Goal: Task Accomplishment & Management: Manage account settings

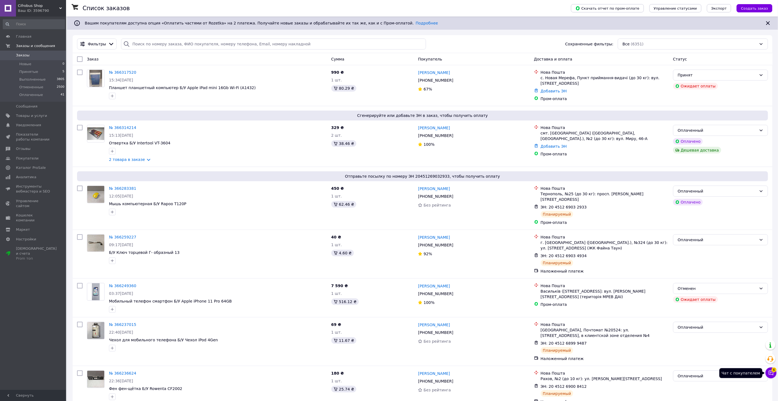
click at [772, 373] on icon at bounding box center [771, 373] width 6 height 6
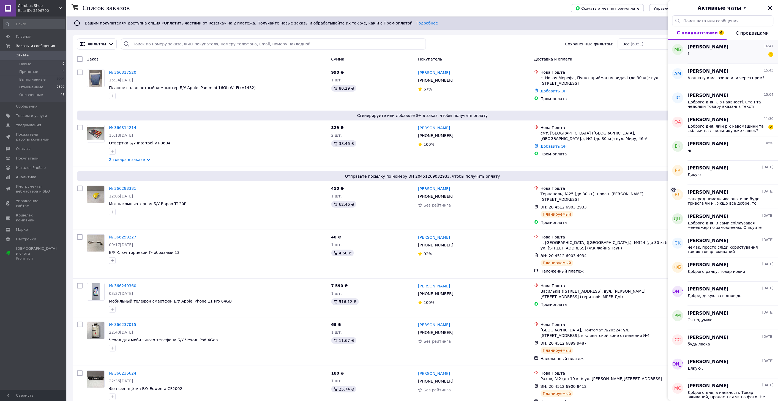
click at [731, 52] on div "? 4" at bounding box center [731, 54] width 86 height 9
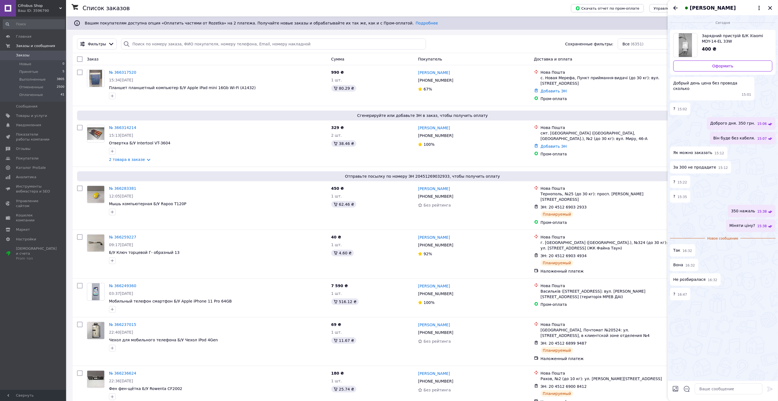
click at [699, 198] on ul "Зарядний пристрій Б/К Xiaomi MDY-14-EL 33W 400 ₴ Оформить Добрый день цена без …" at bounding box center [723, 165] width 106 height 271
click at [710, 386] on textarea at bounding box center [729, 389] width 68 height 11
type textarea "Ціну змінено. Нами не розбиралась."
click at [714, 359] on div "Сегодня Зарядний пристрій Б/К Xiaomi MDY-14-EL 33W 400 ₴ Оформить Добрый день ц…" at bounding box center [723, 198] width 110 height 366
click at [676, 5] on icon "Назад" at bounding box center [675, 8] width 7 height 7
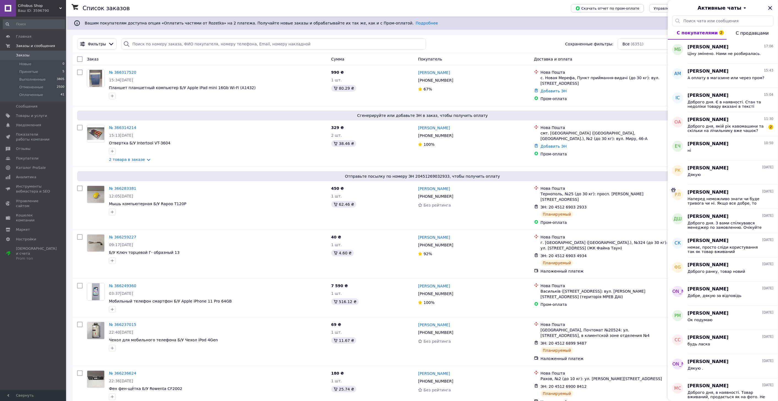
click at [772, 9] on icon "Закрыть" at bounding box center [770, 8] width 4 height 4
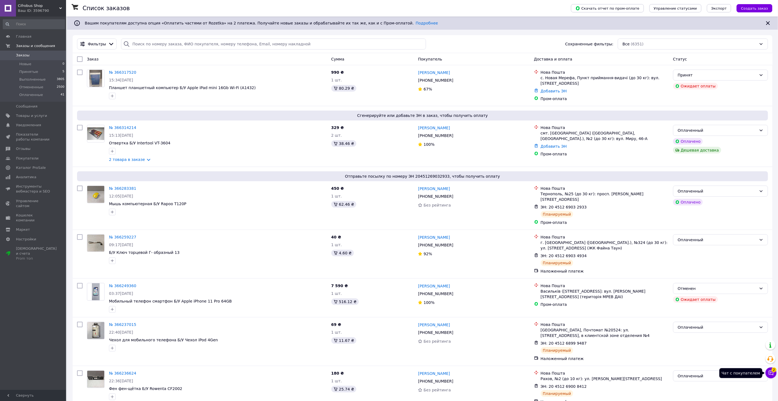
click at [770, 372] on icon at bounding box center [771, 373] width 5 height 5
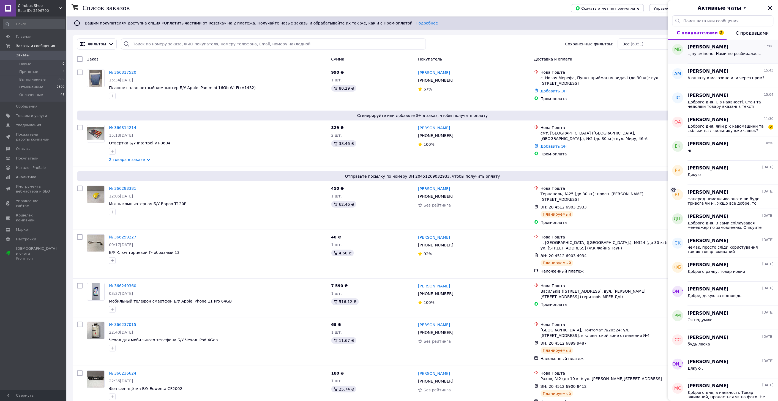
click at [708, 53] on span "Ціну змінено. Нами не розбиралась." at bounding box center [724, 53] width 73 height 4
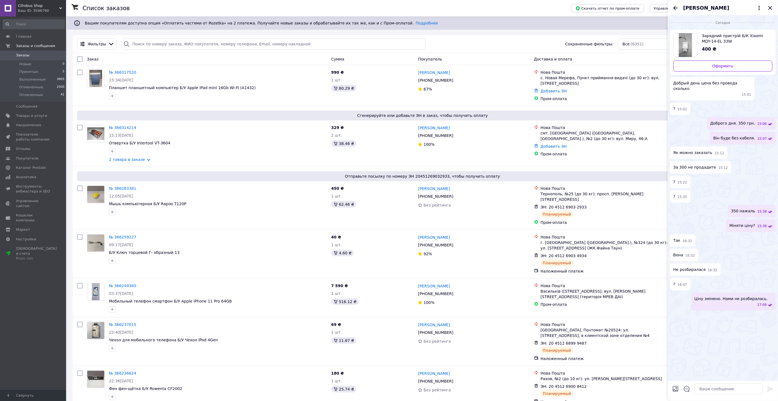
click at [728, 45] on div "Зарядний пристрій Б/К Xiaomi MDY-14-EL 33W 400 ₴" at bounding box center [735, 43] width 75 height 20
click at [675, 10] on icon "Назад" at bounding box center [675, 8] width 7 height 7
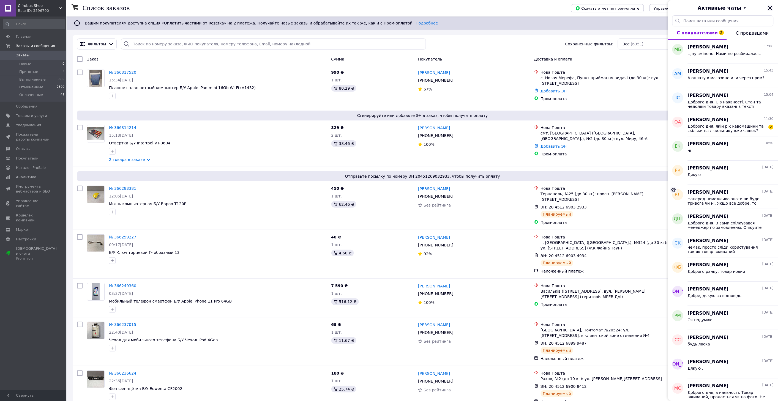
click at [772, 9] on icon "Закрыть" at bounding box center [770, 8] width 4 height 4
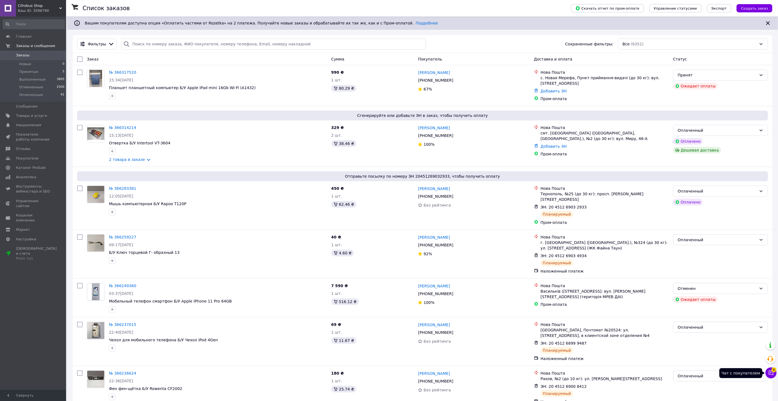
click at [772, 377] on button "Чат с покупателем 6" at bounding box center [771, 373] width 11 height 11
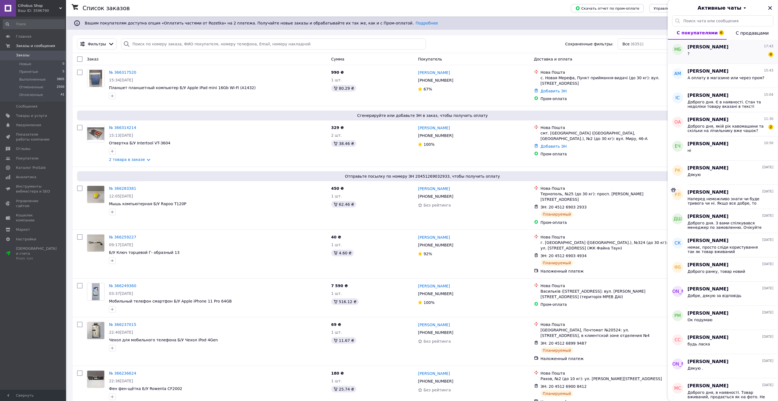
click at [730, 52] on div "? 4" at bounding box center [731, 54] width 86 height 9
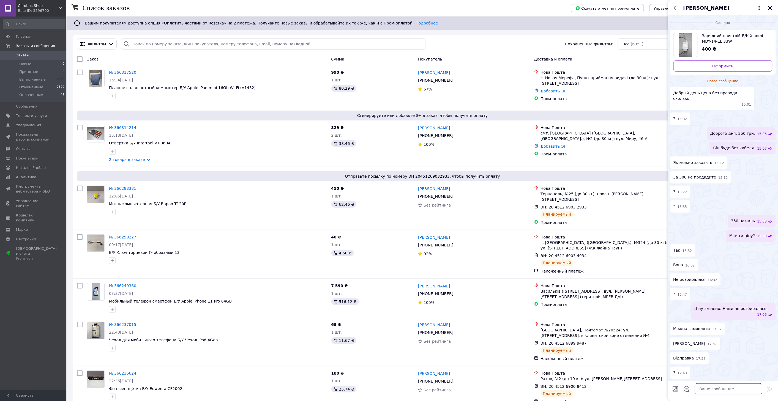
click at [707, 386] on textarea at bounding box center [729, 389] width 68 height 11
type textarea "Так, ціна змінена на 350, можна замовляти. Відправка скоріш за все завтра."
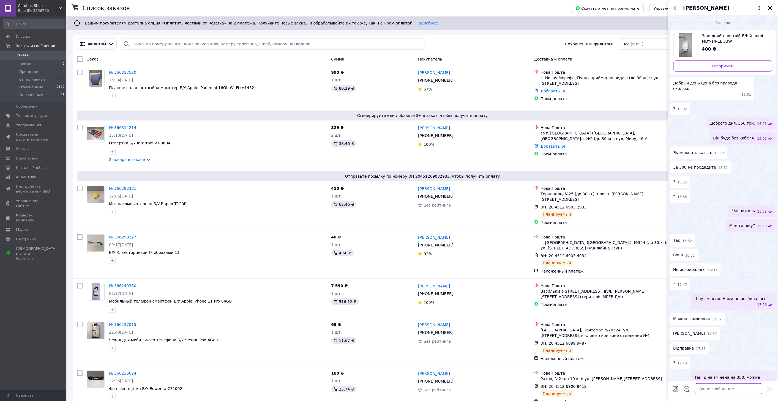
scroll to position [10, 0]
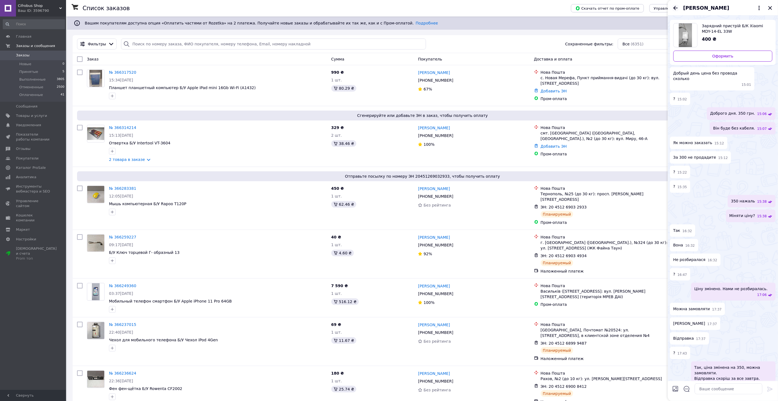
click at [677, 7] on icon "Назад" at bounding box center [675, 8] width 7 height 7
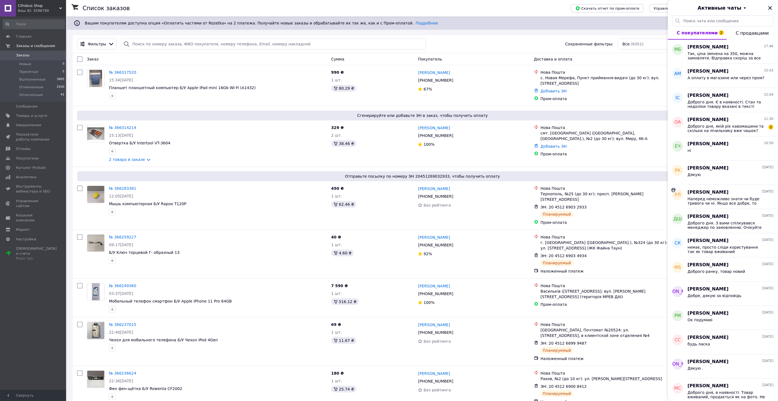
click at [773, 6] on icon "Закрыть" at bounding box center [770, 8] width 7 height 7
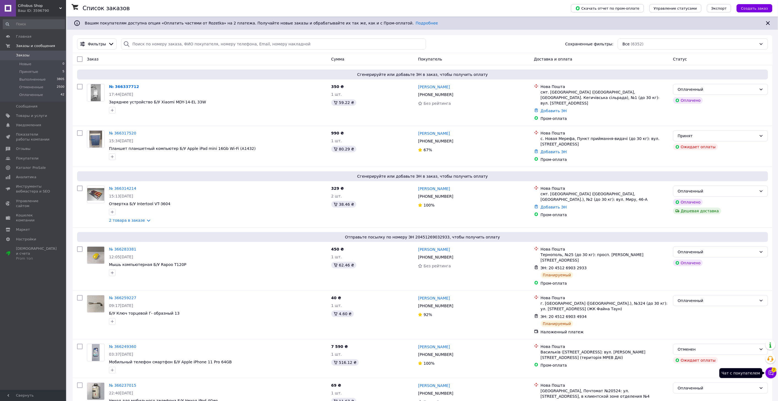
click at [772, 375] on icon at bounding box center [771, 373] width 5 height 5
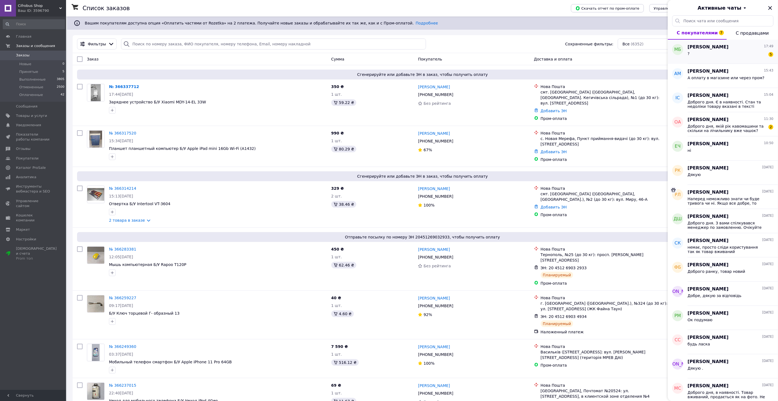
click at [704, 51] on div "? 5" at bounding box center [731, 54] width 86 height 9
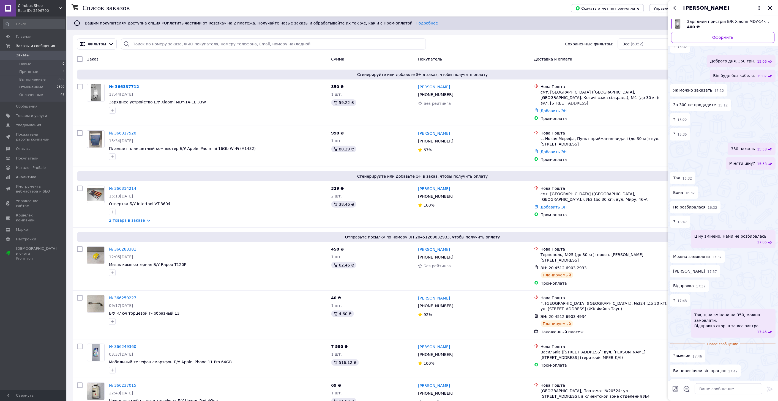
scroll to position [79, 0]
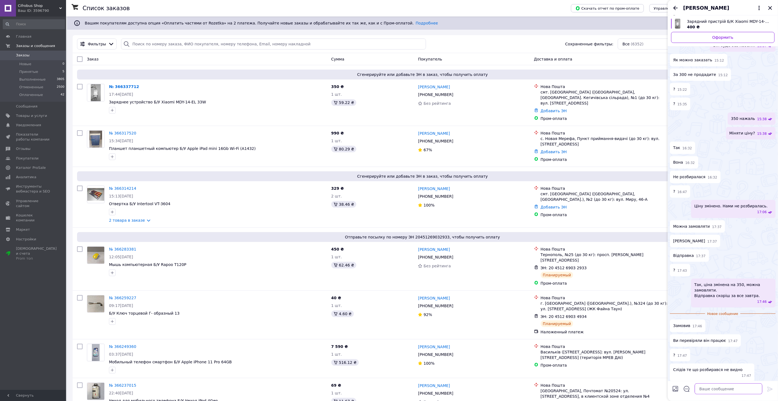
click at [727, 388] on textarea at bounding box center [729, 389] width 68 height 11
type textarea "Все перевіряємо при прийомі та перед відправкою. Слідів немає. На пошті при отр…"
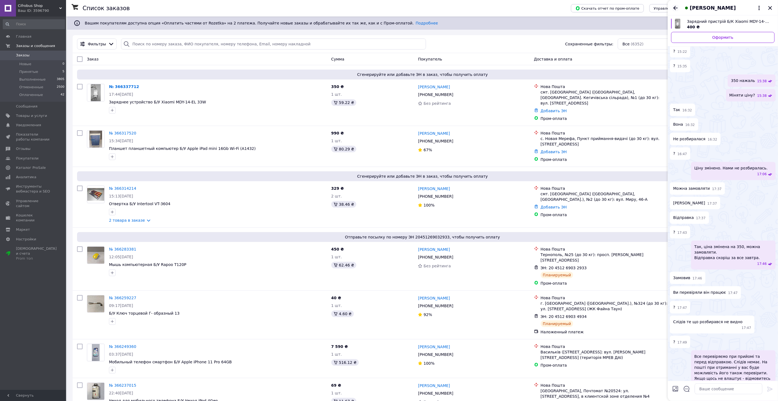
click at [675, 6] on icon "Назад" at bounding box center [675, 8] width 7 height 7
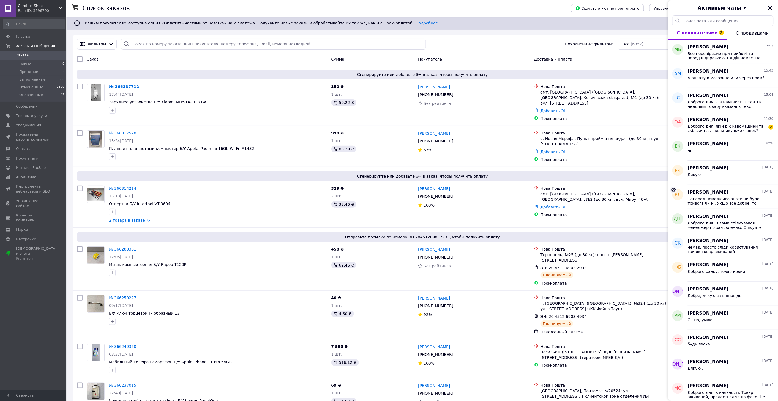
click at [771, 9] on icon "Закрыть" at bounding box center [770, 8] width 7 height 7
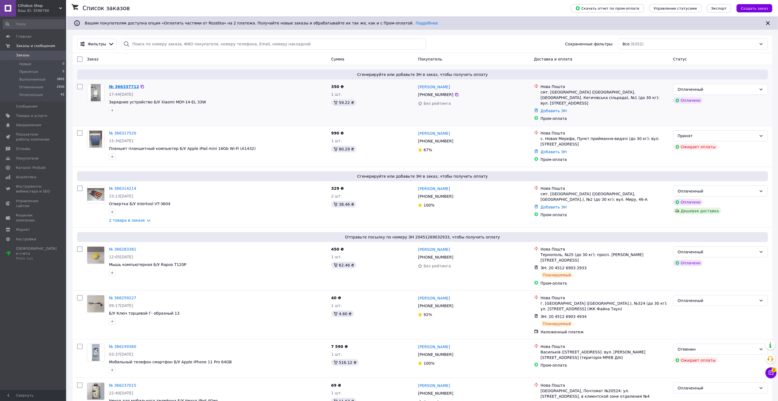
click at [125, 86] on link "№ 366337712" at bounding box center [124, 86] width 30 height 4
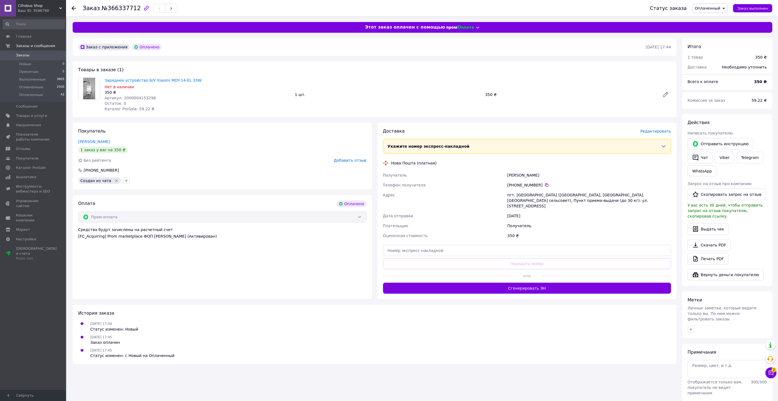
click at [651, 131] on span "Редактировать" at bounding box center [655, 131] width 31 height 4
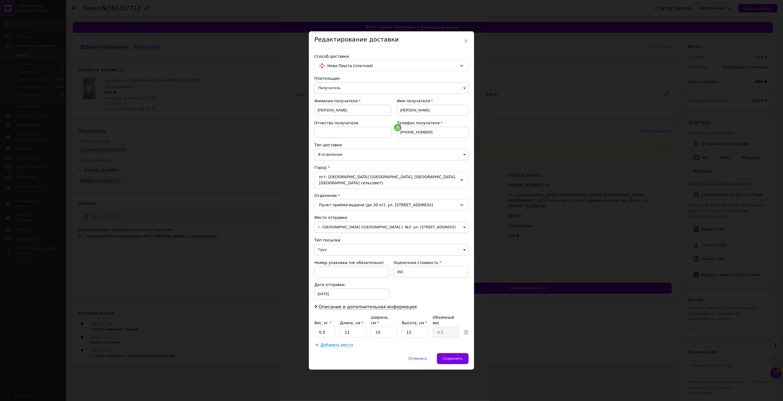
click at [351, 231] on span "г. [GEOGRAPHIC_DATA] ([GEOGRAPHIC_DATA].): №2: ул. [STREET_ADDRESS]" at bounding box center [391, 228] width 154 height 12
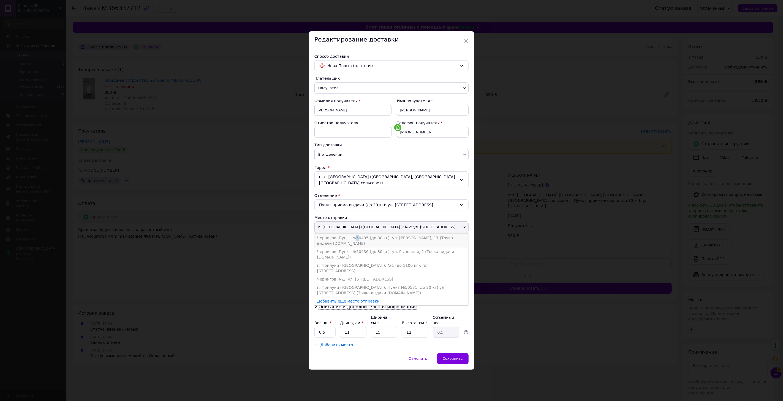
click at [352, 238] on li "Чернигов: Пункт №50435 (до 30 кг): ул. [PERSON_NAME], 17 (Точка видачи [DOMAIN_…" at bounding box center [391, 241] width 154 height 14
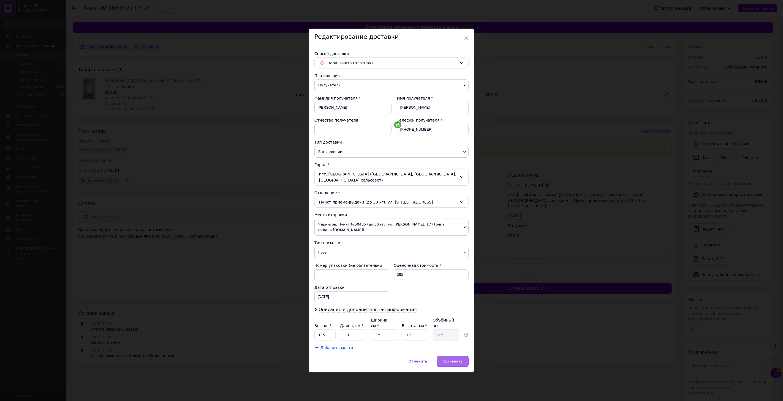
click at [454, 361] on span "Сохранить" at bounding box center [453, 361] width 20 height 4
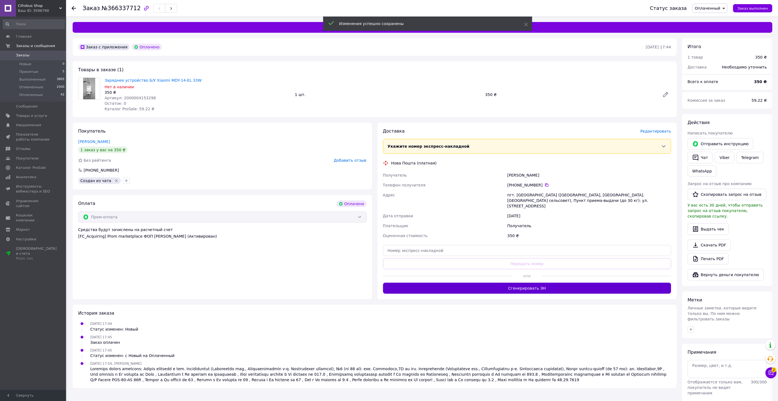
click at [529, 284] on button "Сгенерировать ЭН" at bounding box center [527, 288] width 288 height 11
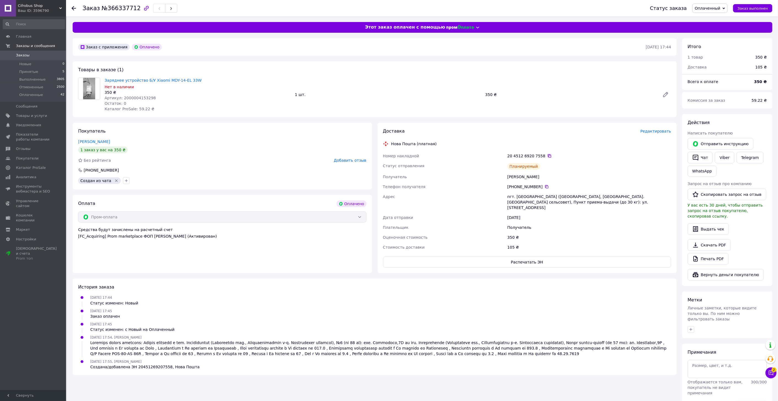
click at [548, 154] on icon at bounding box center [549, 155] width 3 height 3
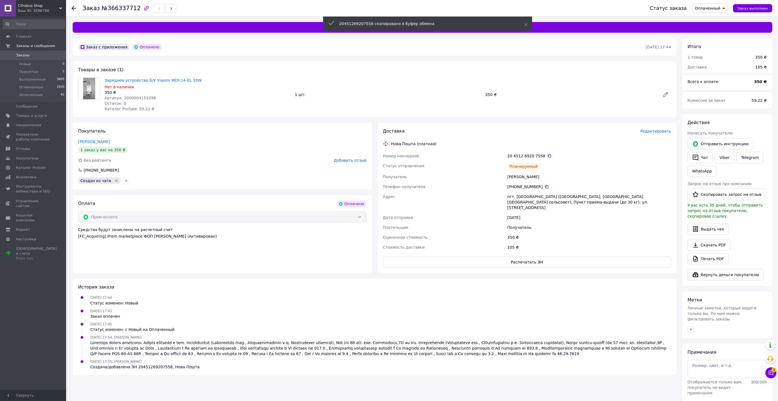
click at [271, 397] on div "Заказ с приложения Оплачено [DATE] 17:44 Товары в заказе (1) Заряднее устройств…" at bounding box center [375, 227] width 610 height 379
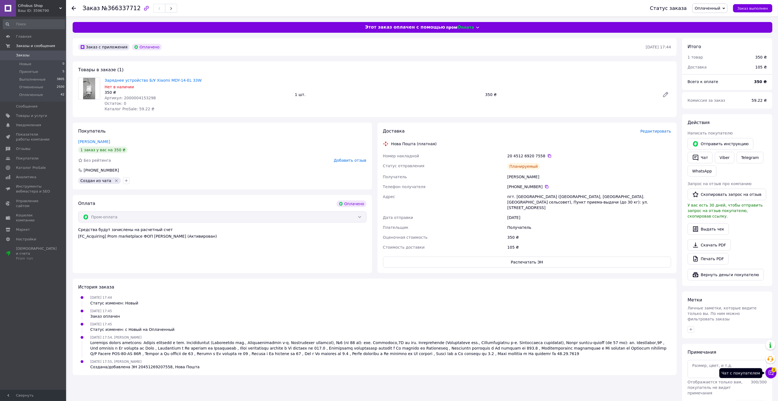
click at [772, 372] on icon at bounding box center [771, 373] width 6 height 6
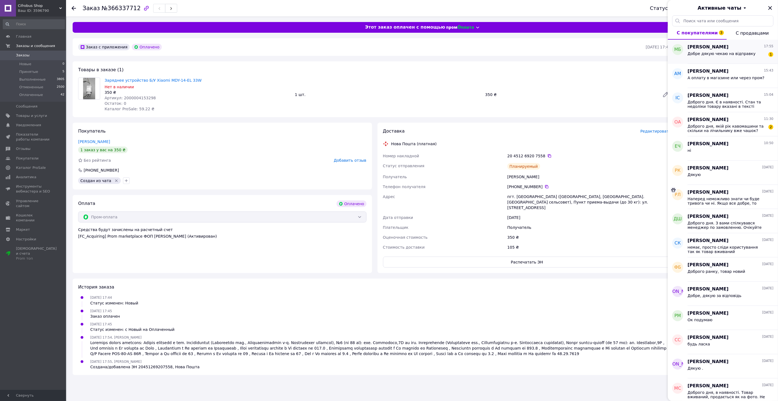
click at [716, 55] on span "Добре дякую чекаю на відправку" at bounding box center [722, 53] width 68 height 4
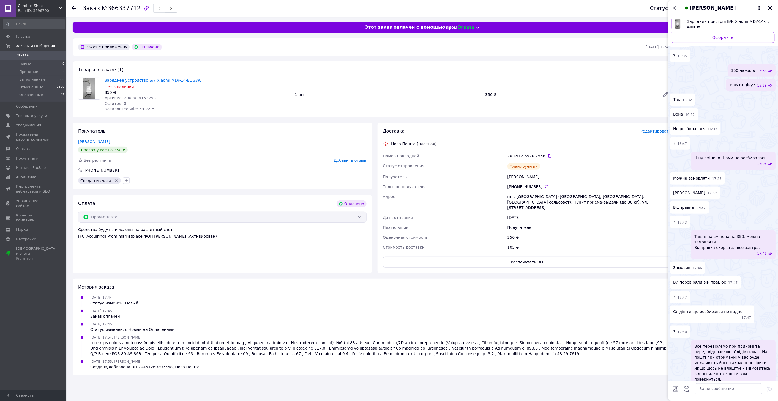
scroll to position [141, 0]
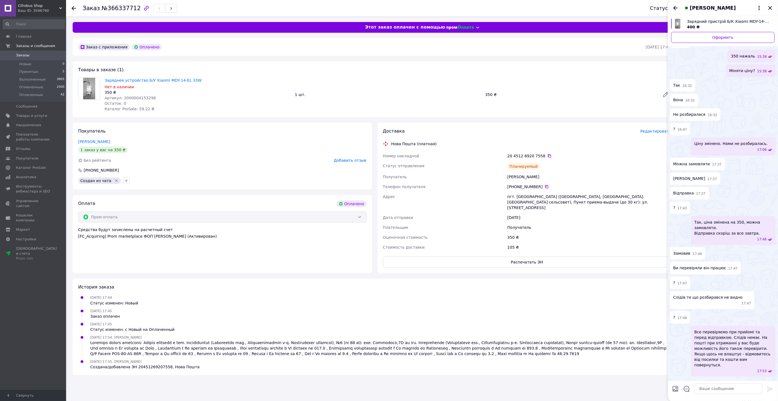
click at [675, 5] on icon "Назад" at bounding box center [675, 8] width 7 height 7
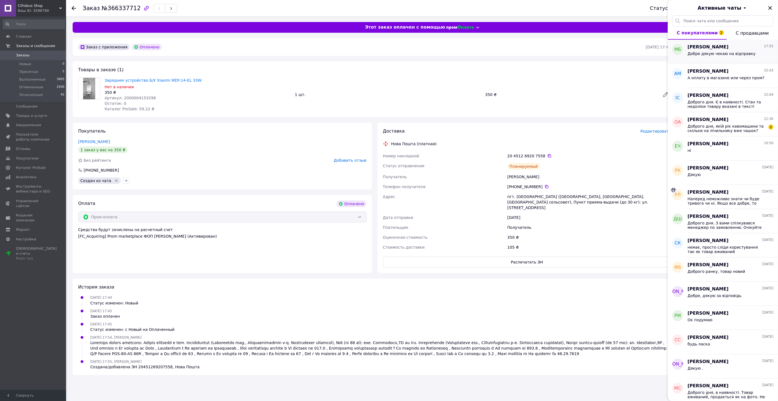
click at [724, 53] on span "Добре дякую чекаю на відправку" at bounding box center [722, 53] width 68 height 4
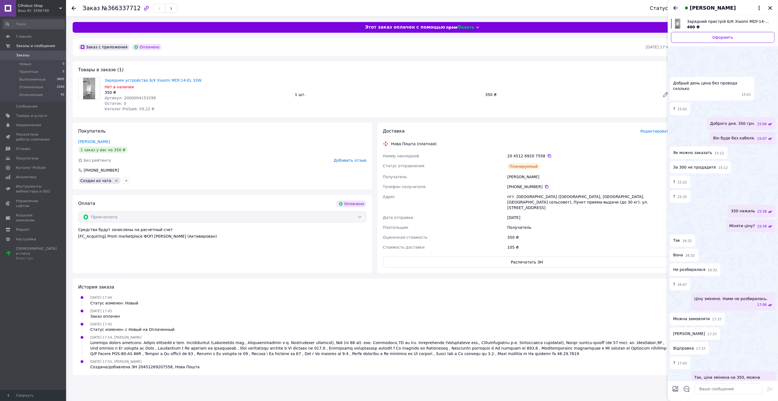
scroll to position [145, 0]
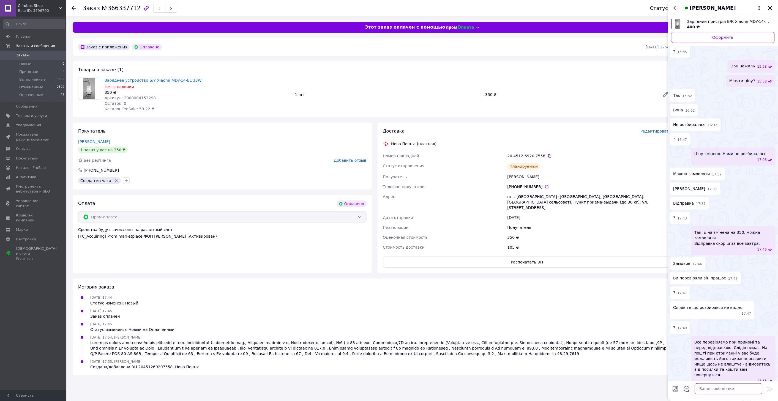
click at [724, 389] on textarea at bounding box center [729, 389] width 68 height 11
type textarea "Дякую."
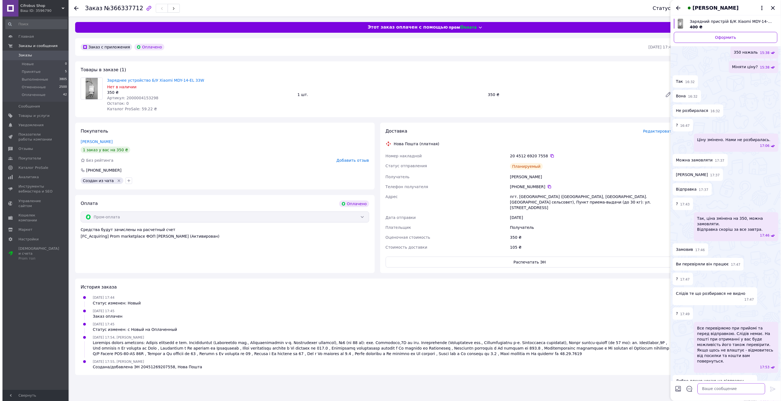
scroll to position [146, 0]
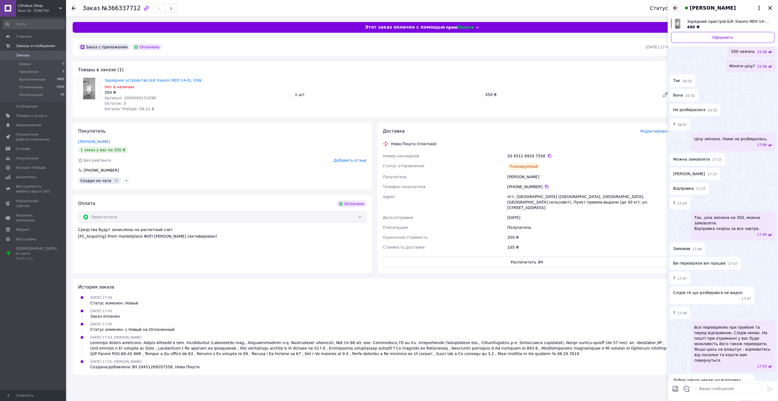
click at [675, 7] on icon "Назад" at bounding box center [675, 8] width 7 height 7
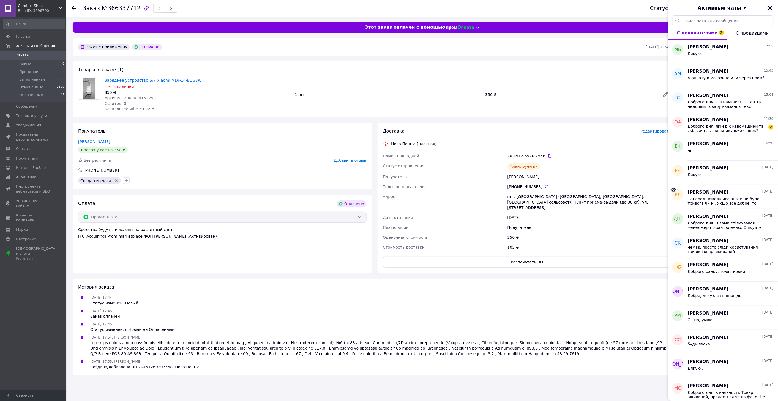
drag, startPoint x: 775, startPoint y: 9, endPoint x: 771, endPoint y: 8, distance: 3.9
click at [775, 9] on div "Активные чаты" at bounding box center [723, 7] width 110 height 15
drag, startPoint x: 771, startPoint y: 7, endPoint x: 748, endPoint y: 12, distance: 23.6
click at [770, 7] on icon "Закрыть" at bounding box center [770, 8] width 7 height 7
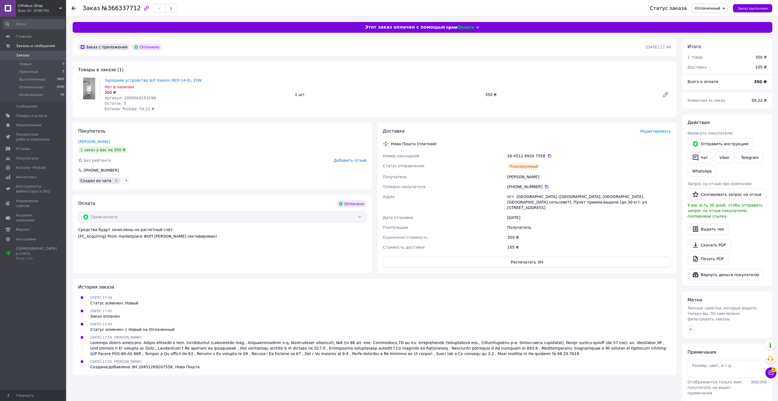
click at [29, 56] on span "Заказы" at bounding box center [33, 55] width 35 height 5
